Goal: Information Seeking & Learning: Learn about a topic

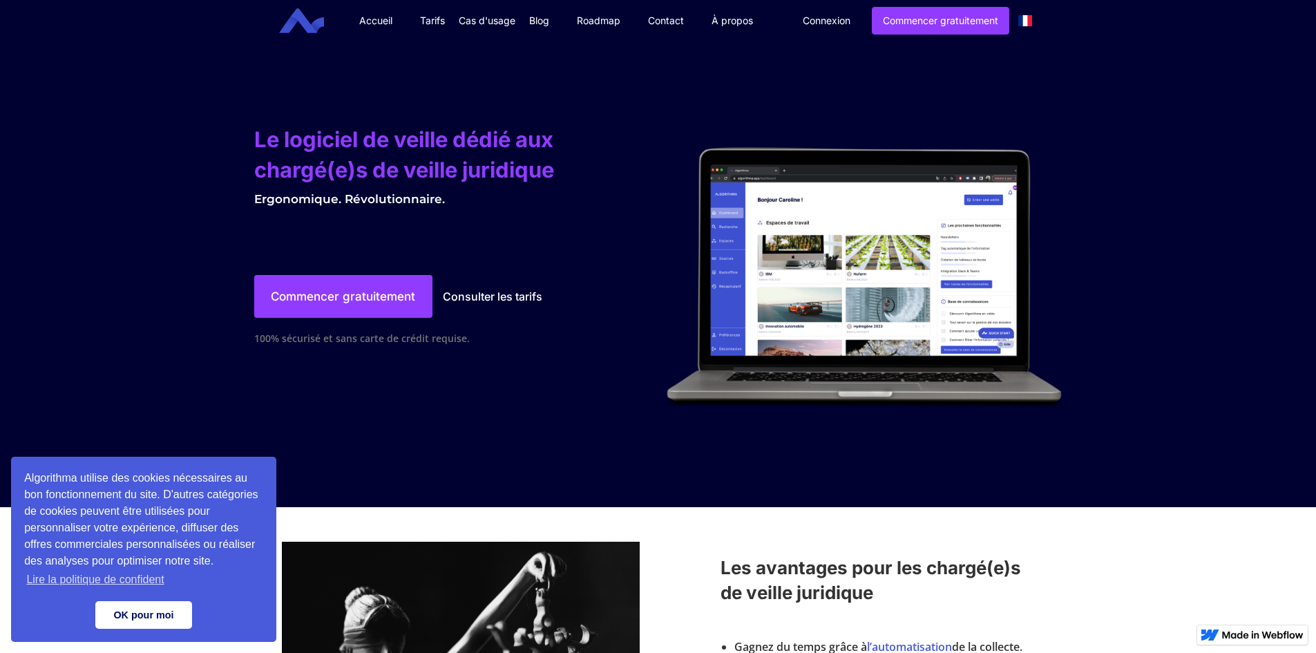
click at [142, 620] on link "OK pour moi" at bounding box center [143, 615] width 97 height 28
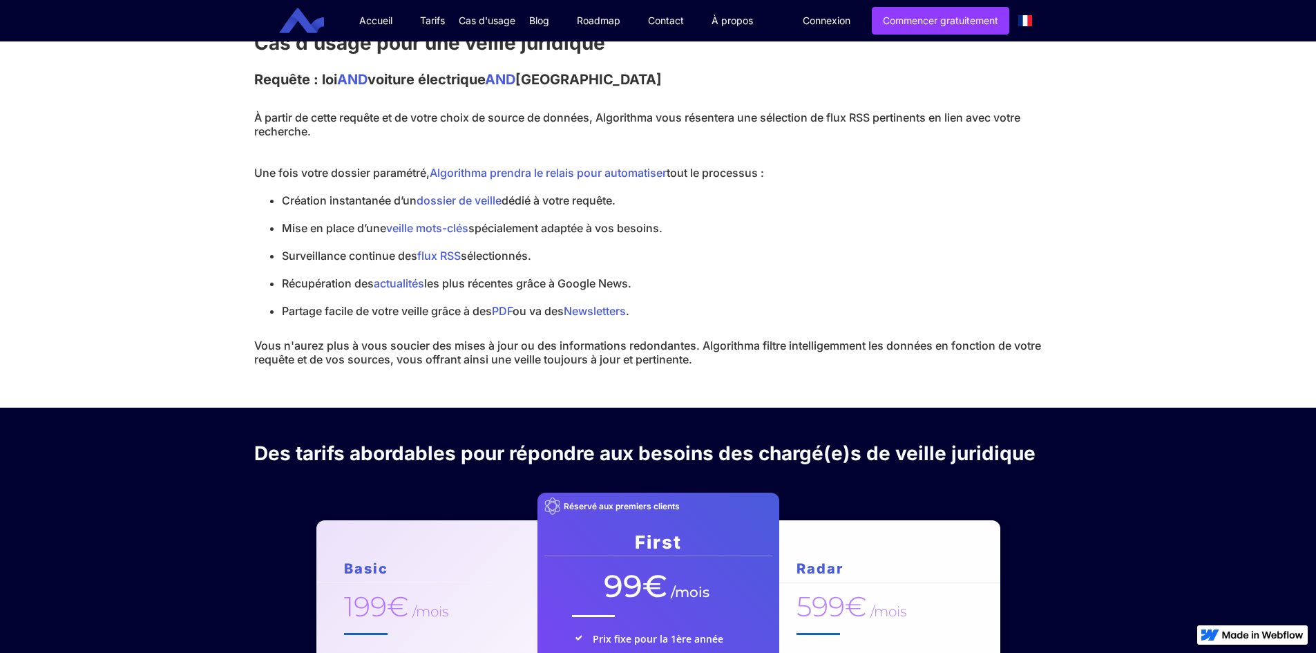
scroll to position [1312, 0]
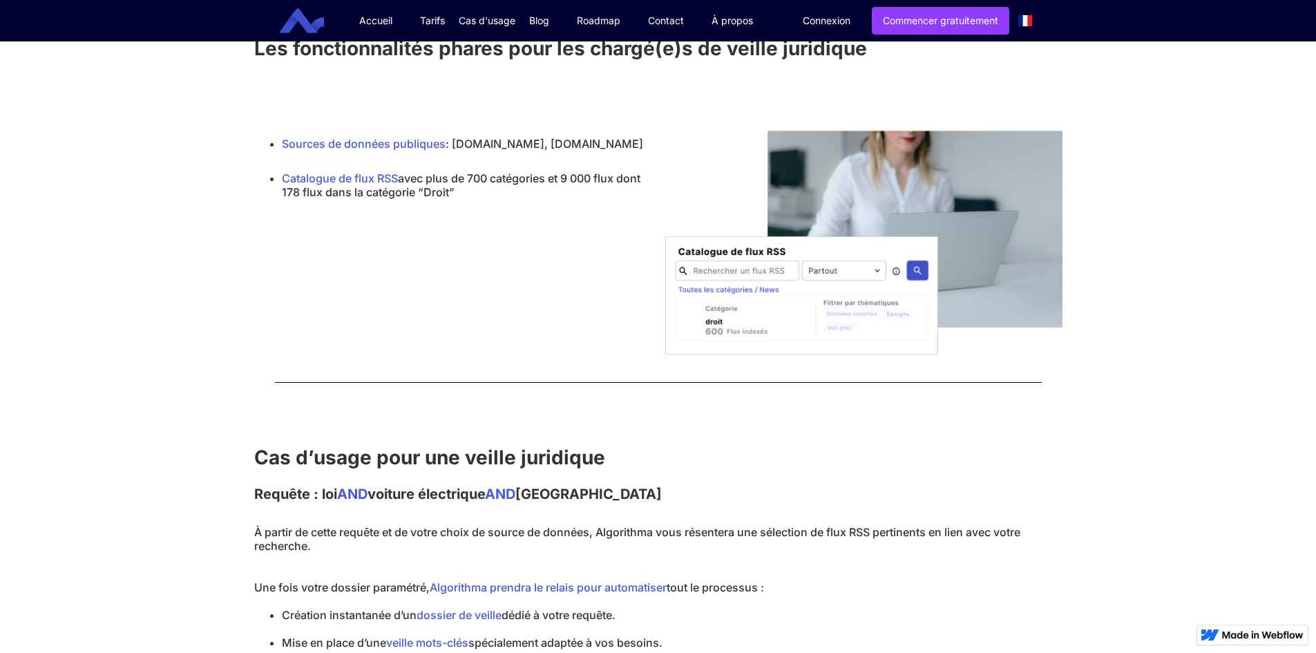
click at [486, 25] on div "Cas d'usage" at bounding box center [487, 21] width 57 height 14
click at [527, 48] on link "Veille Juridique" at bounding box center [512, 48] width 92 height 14
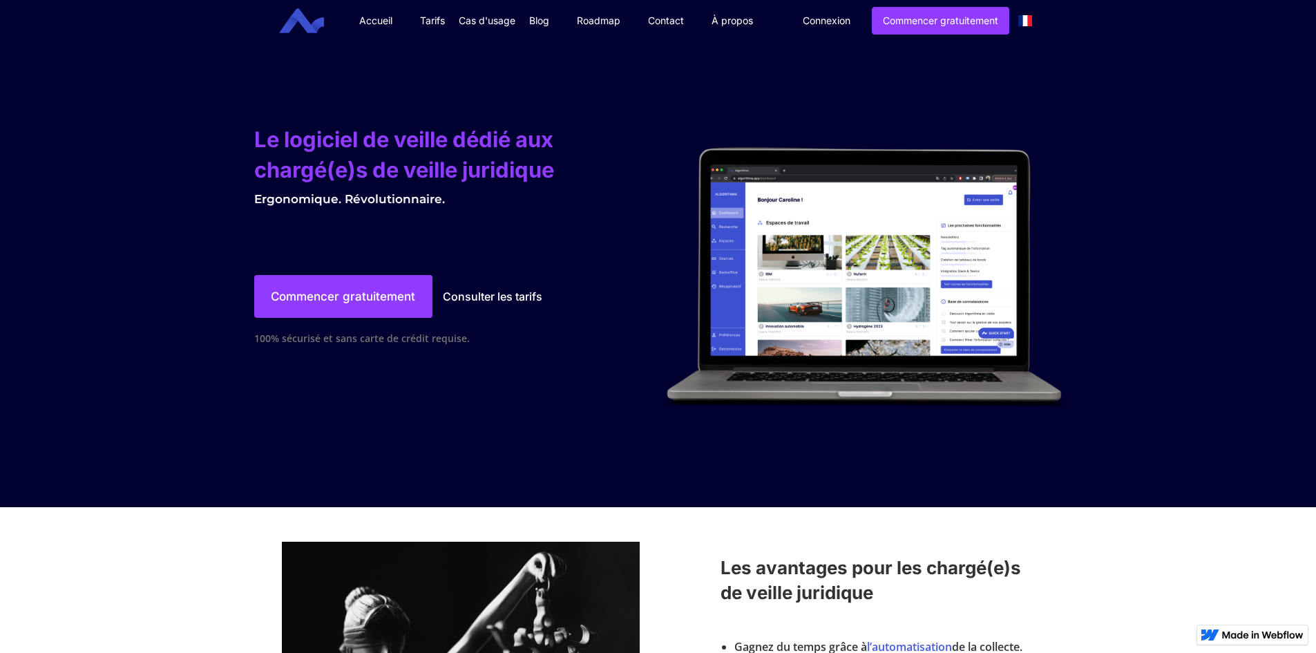
click at [532, 30] on link "Blog" at bounding box center [539, 20] width 48 height 41
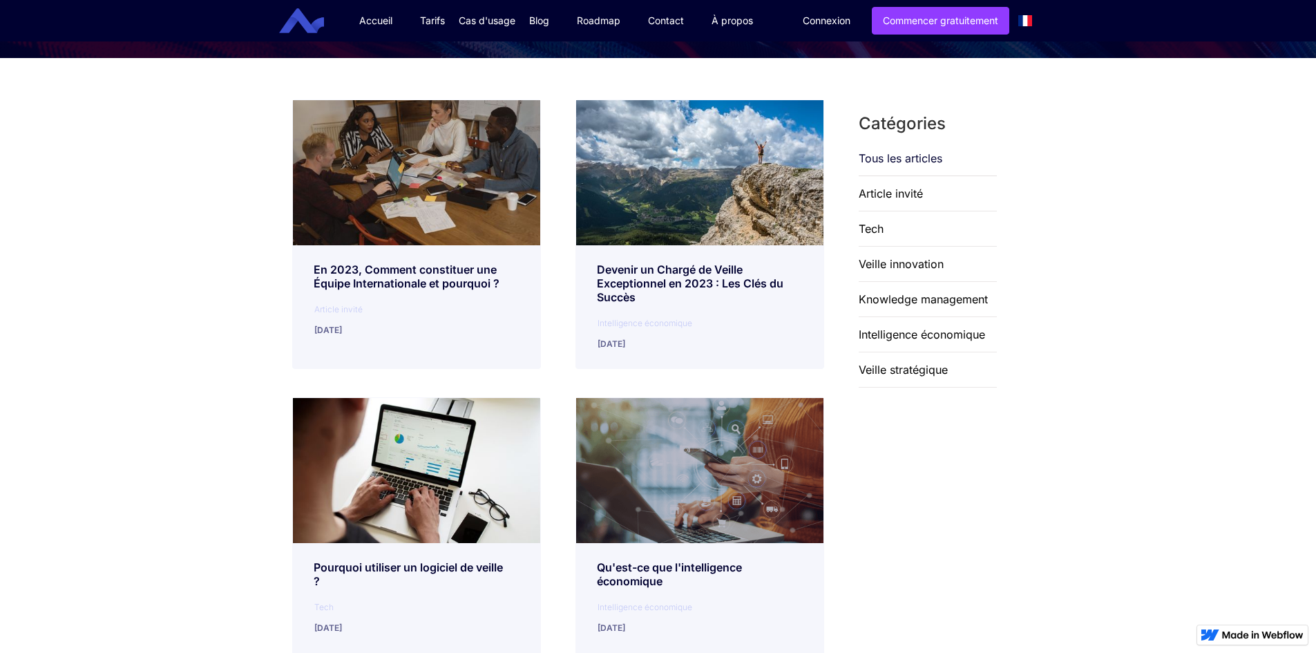
scroll to position [622, 0]
